Goal: Navigation & Orientation: Find specific page/section

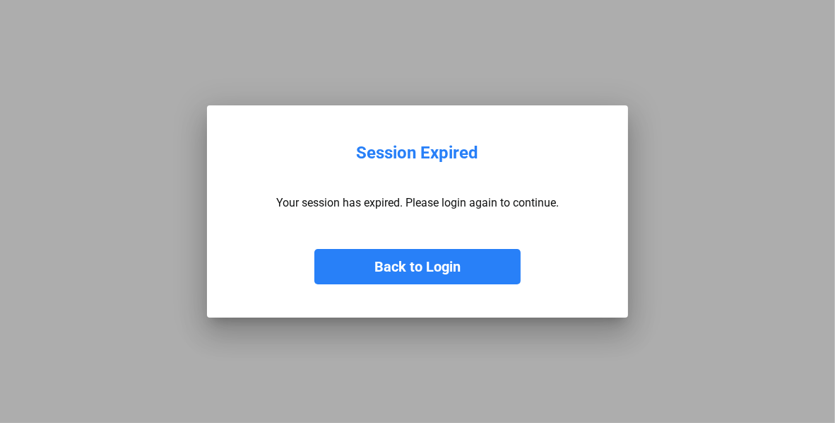
click at [406, 265] on button "Back to Login" at bounding box center [418, 266] width 206 height 35
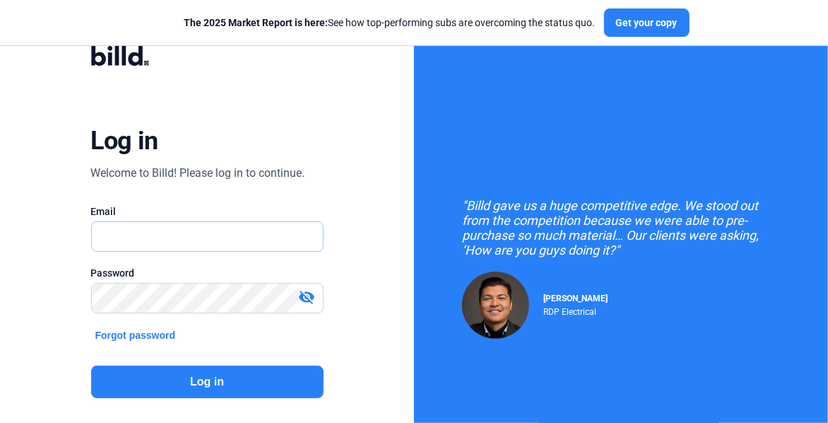
type input "[EMAIL_ADDRESS][DOMAIN_NAME]"
click at [274, 378] on button "Log in" at bounding box center [207, 381] width 233 height 33
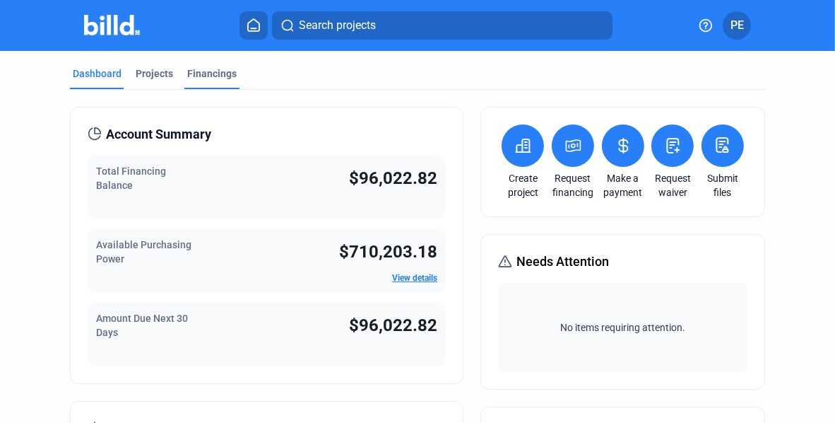
click at [215, 71] on div "Financings" at bounding box center [211, 73] width 49 height 14
